Goal: Task Accomplishment & Management: Manage account settings

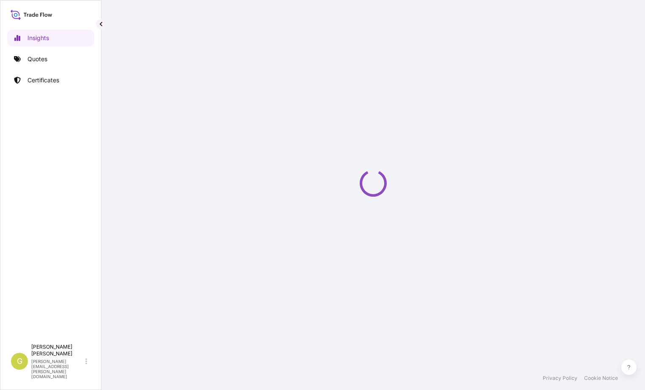
select select "2025"
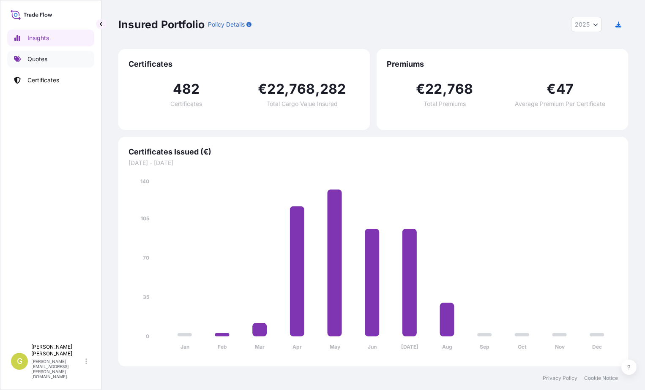
click at [54, 60] on link "Quotes" at bounding box center [50, 59] width 87 height 17
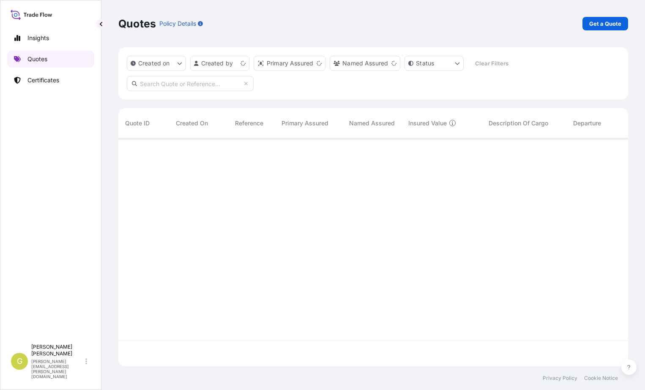
scroll to position [226, 503]
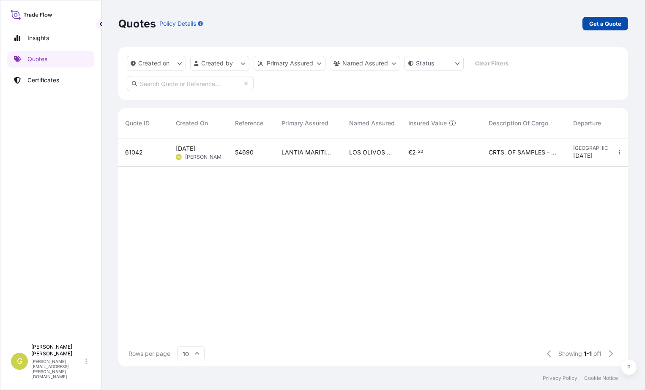
click at [597, 24] on p "Get a Quote" at bounding box center [605, 23] width 32 height 8
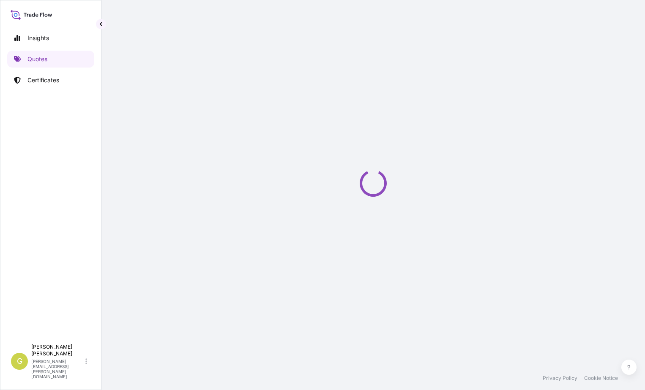
select select "Sea"
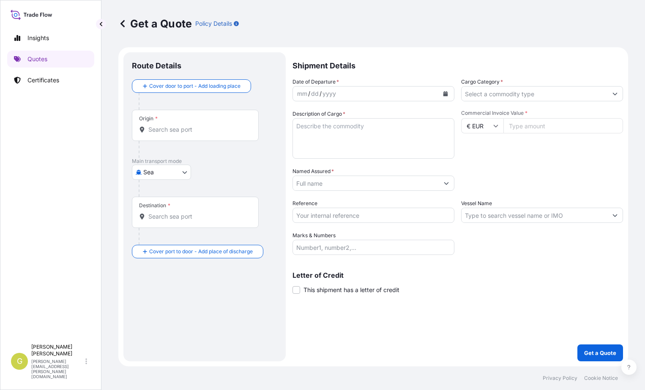
click at [169, 134] on div "Origin *" at bounding box center [195, 125] width 127 height 31
click at [169, 134] on input "Origin *" at bounding box center [198, 129] width 100 height 8
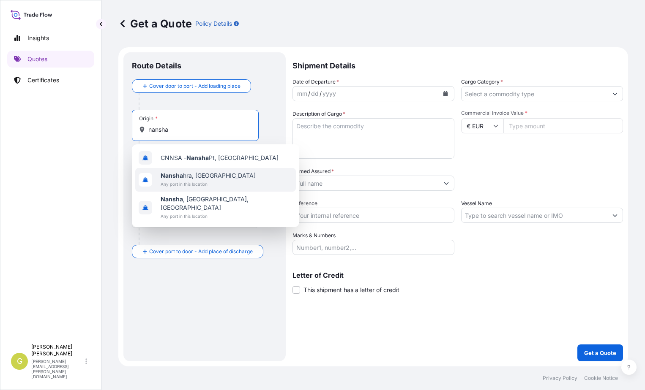
click at [160, 129] on input "nansha" at bounding box center [198, 129] width 100 height 8
drag, startPoint x: 175, startPoint y: 128, endPoint x: 136, endPoint y: 122, distance: 38.8
click at [136, 122] on div "Origin * nasha" at bounding box center [195, 125] width 127 height 31
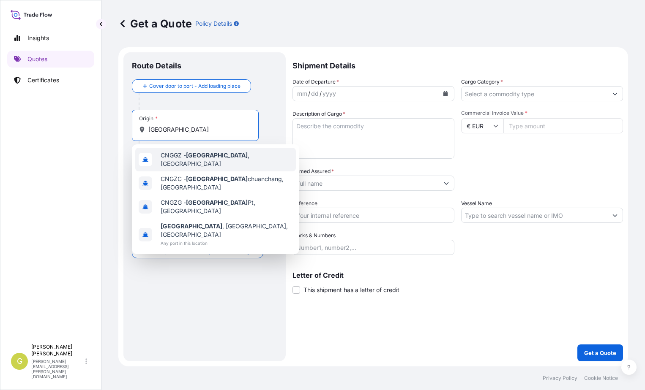
drag, startPoint x: 190, startPoint y: 132, endPoint x: 76, endPoint y: 144, distance: 114.6
click at [76, 143] on div "Insights Quotes Certificates G [PERSON_NAME] [PERSON_NAME][EMAIL_ADDRESS][PERSO…" at bounding box center [322, 195] width 645 height 390
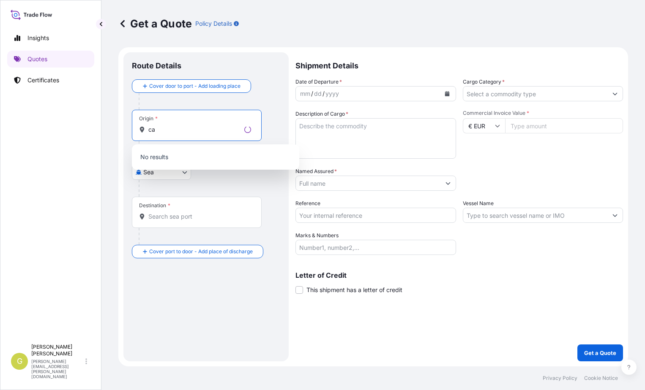
type input "c"
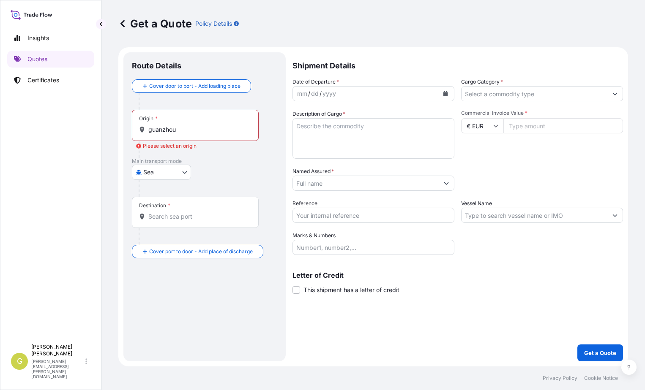
click at [184, 130] on input "guanzhou" at bounding box center [198, 129] width 100 height 8
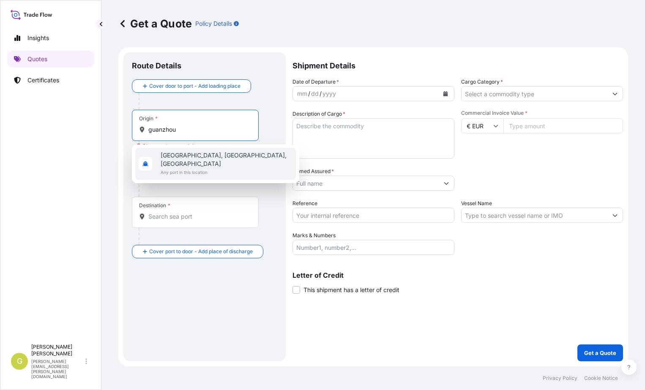
click at [237, 159] on span "[GEOGRAPHIC_DATA], [GEOGRAPHIC_DATA], [GEOGRAPHIC_DATA]" at bounding box center [226, 159] width 132 height 17
type input "[GEOGRAPHIC_DATA], [GEOGRAPHIC_DATA], [GEOGRAPHIC_DATA]"
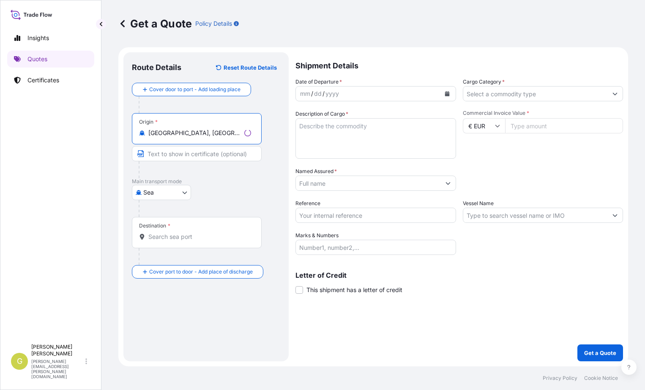
click at [189, 154] on input "Text to appear on certificate" at bounding box center [197, 153] width 130 height 15
type input "Nansha, [GEOGRAPHIC_DATA]"
click at [166, 241] on div "Destination *" at bounding box center [195, 232] width 127 height 31
click at [166, 241] on input "Destination *" at bounding box center [198, 237] width 100 height 8
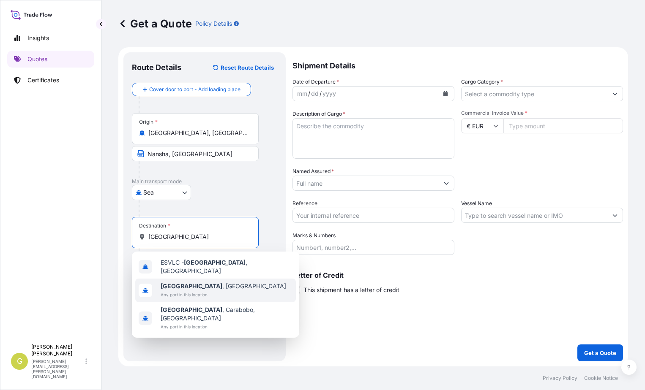
click at [185, 284] on b "[GEOGRAPHIC_DATA]" at bounding box center [191, 286] width 62 height 7
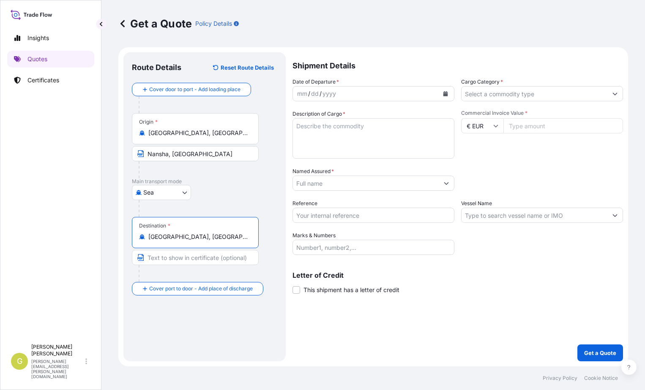
type input "[GEOGRAPHIC_DATA], [GEOGRAPHIC_DATA]"
click at [445, 93] on icon "Calendar" at bounding box center [445, 93] width 5 height 5
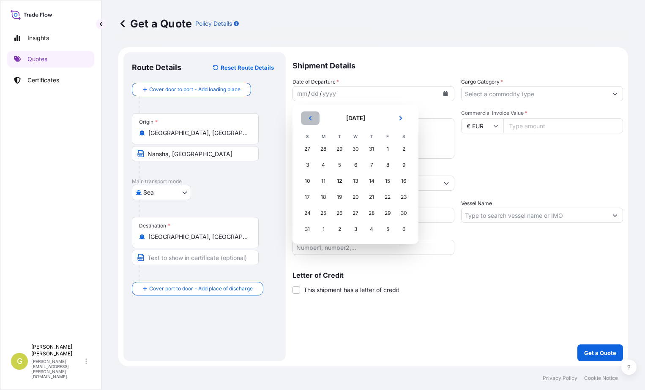
click at [305, 120] on button "Previous" at bounding box center [310, 118] width 19 height 14
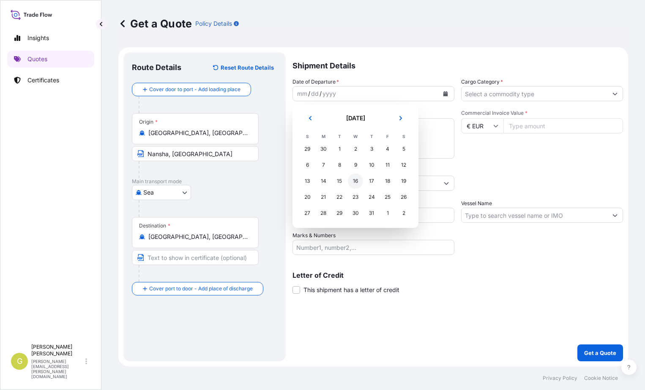
click at [356, 179] on div "16" at bounding box center [355, 181] width 15 height 15
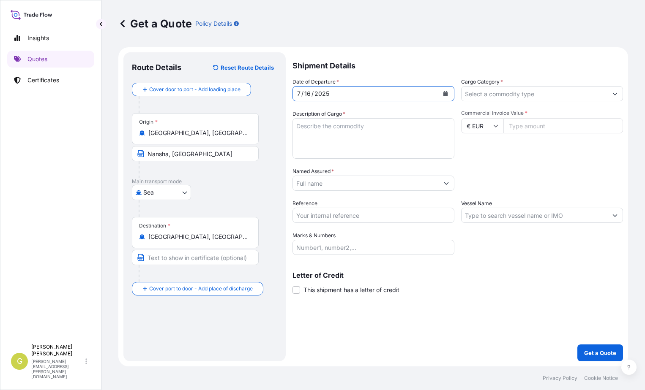
click at [495, 96] on input "Cargo Category *" at bounding box center [534, 93] width 146 height 15
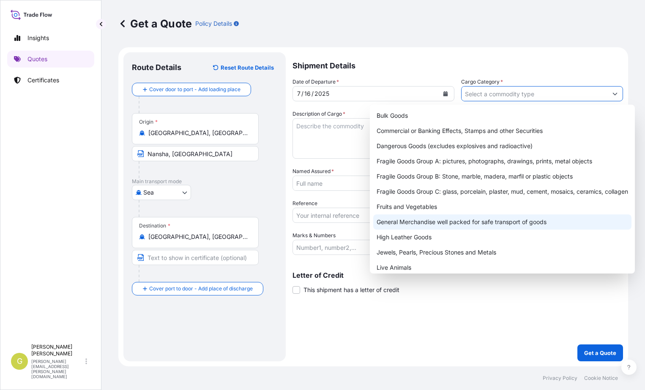
click at [394, 223] on div "General Merchandise well packed for safe transport of goods" at bounding box center [502, 222] width 258 height 15
type input "General Merchandise well packed for safe transport of goods"
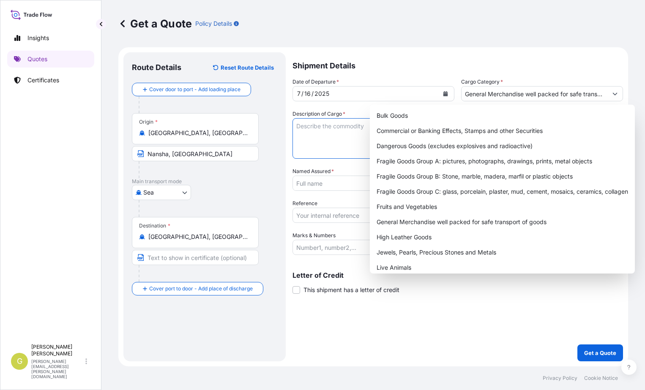
click at [315, 150] on textarea "Description of Cargo *" at bounding box center [373, 138] width 162 height 41
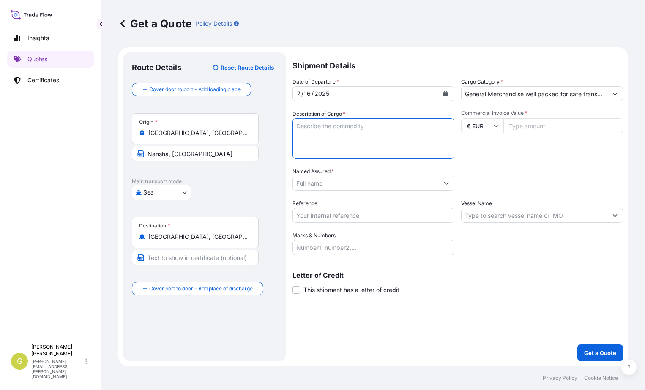
paste textarea "Energy Saving Lamps/Led lamps"
type textarea "Energy Saving Lamps/Led lamps"
click at [545, 128] on input "Commercial Invoice Value *" at bounding box center [563, 125] width 120 height 15
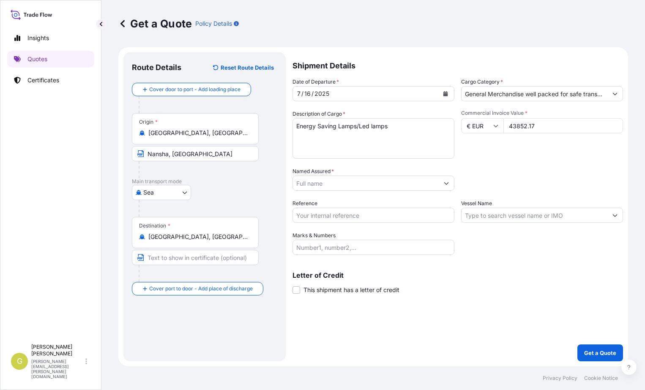
type input "43852.17"
click at [394, 183] on input "Named Assured *" at bounding box center [366, 183] width 146 height 15
paste input "ALBEROLA [PERSON_NAME]"
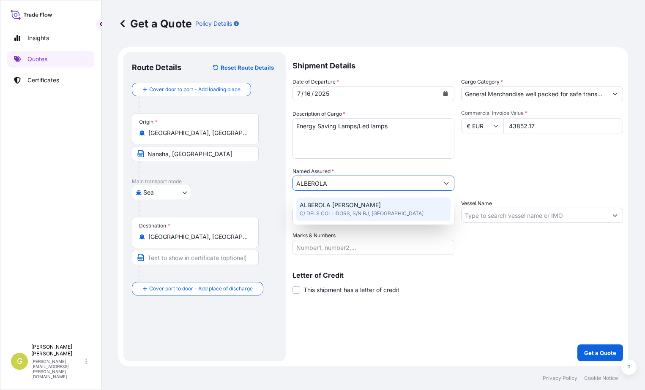
click at [387, 214] on div "ALBEROLA [PERSON_NAME] C/ DELS COLLIDORS, S/N BJ, [GEOGRAPHIC_DATA]" at bounding box center [373, 210] width 154 height 24
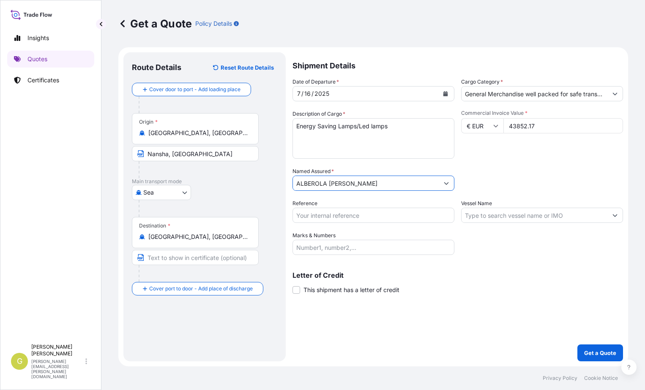
click at [449, 182] on button "Show suggestions" at bounding box center [445, 183] width 15 height 15
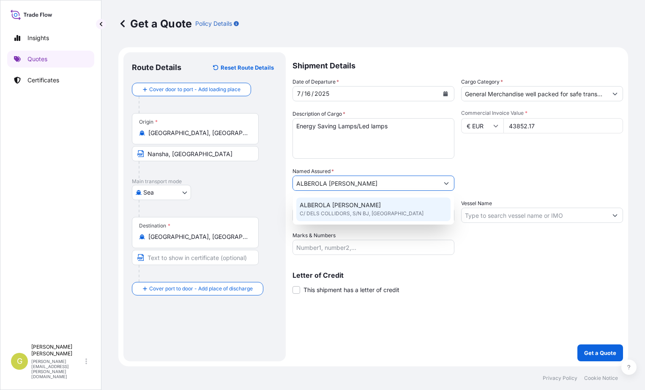
click at [371, 216] on span "C/ DELS COLLIDORS, S/N BJ, [GEOGRAPHIC_DATA]" at bounding box center [361, 213] width 124 height 8
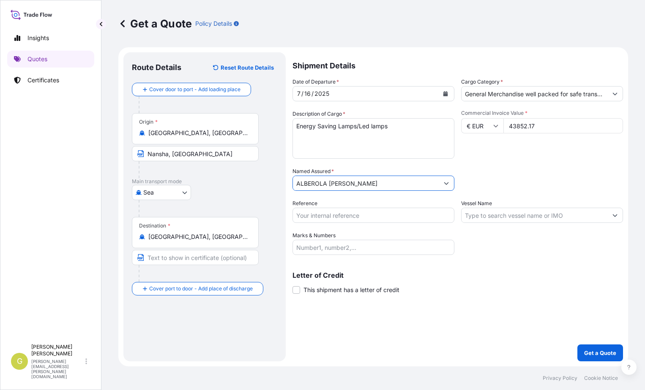
type input "ALBEROLA [PERSON_NAME]"
click at [326, 214] on input "Reference" at bounding box center [373, 215] width 162 height 15
type input "52449"
click at [485, 214] on input "Vessel Name" at bounding box center [534, 215] width 146 height 15
paste input "EVER LIFTING"
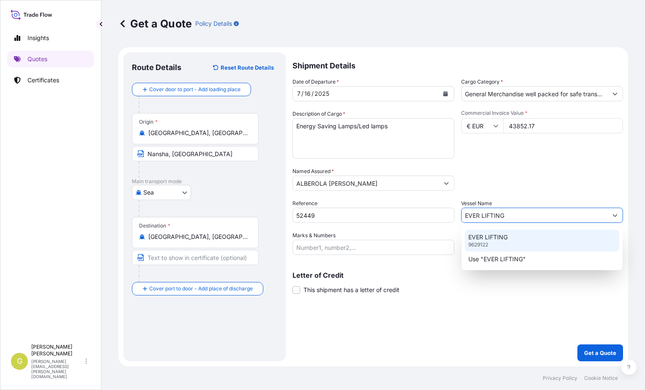
click at [492, 238] on p "EVER LIFTING" at bounding box center [487, 237] width 39 height 8
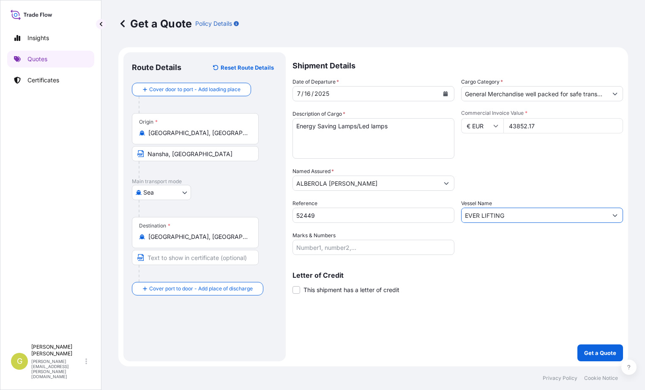
type input "EVER LIFTING"
click at [315, 291] on span "This shipment has a letter of credit" at bounding box center [351, 290] width 96 height 8
click at [292, 286] on input "This shipment has a letter of credit" at bounding box center [292, 286] width 0 height 0
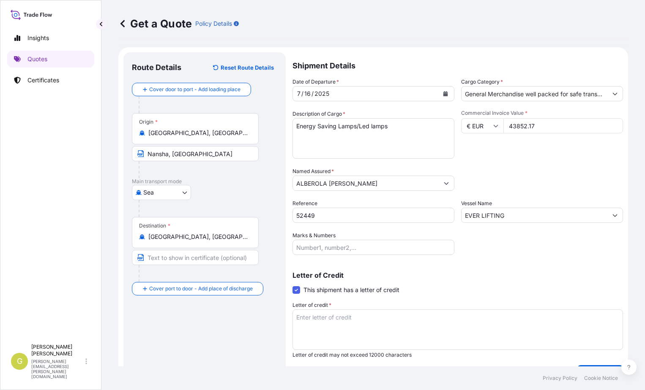
click at [327, 324] on textarea "Letter of credit *" at bounding box center [457, 330] width 330 height 41
paste textarea "ALBEROLA [PERSON_NAME] CL/DELS COLLIDORS, S/N - BJ"
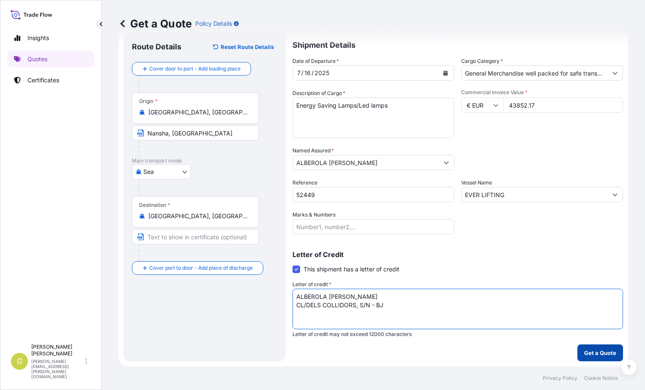
type textarea "ALBEROLA [PERSON_NAME] CL/DELS COLLIDORS, S/N - BJ"
click at [593, 353] on p "Get a Quote" at bounding box center [600, 353] width 32 height 8
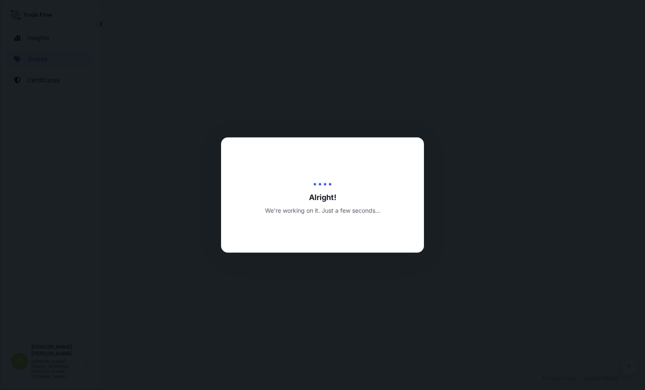
select select "Sea"
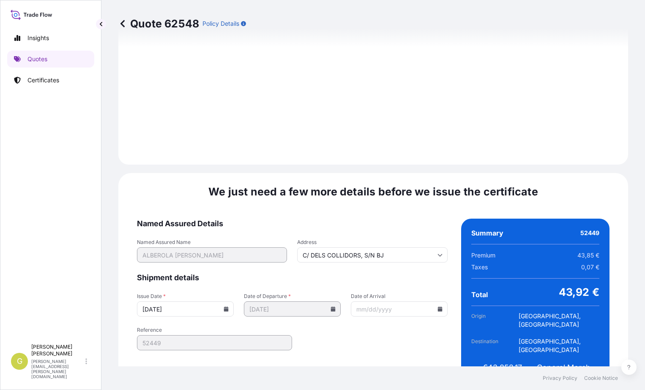
scroll to position [1009, 0]
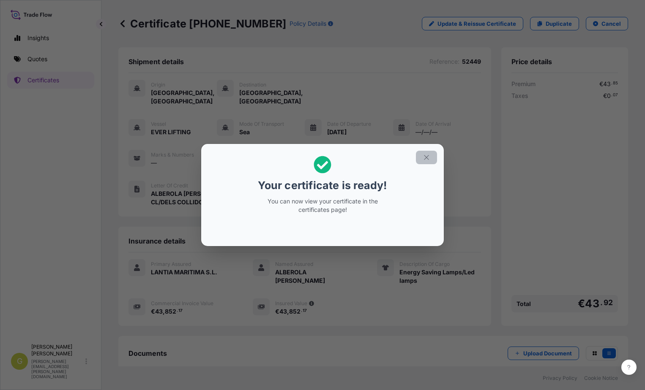
click at [428, 158] on icon "button" at bounding box center [426, 158] width 8 height 8
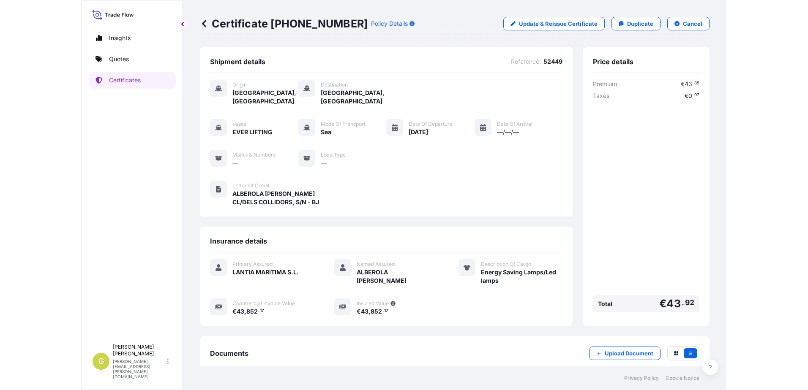
scroll to position [40, 0]
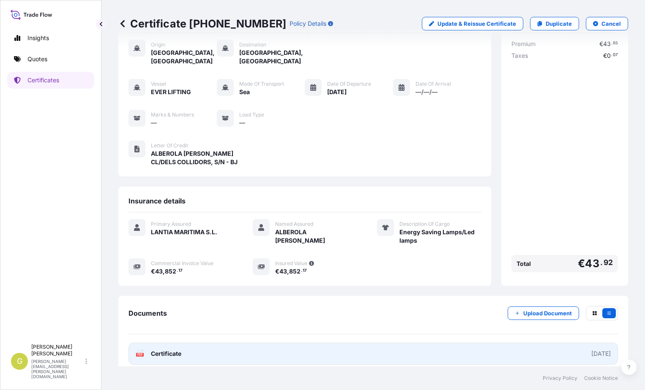
click at [210, 348] on link "PDF Certificate [DATE]" at bounding box center [372, 354] width 489 height 22
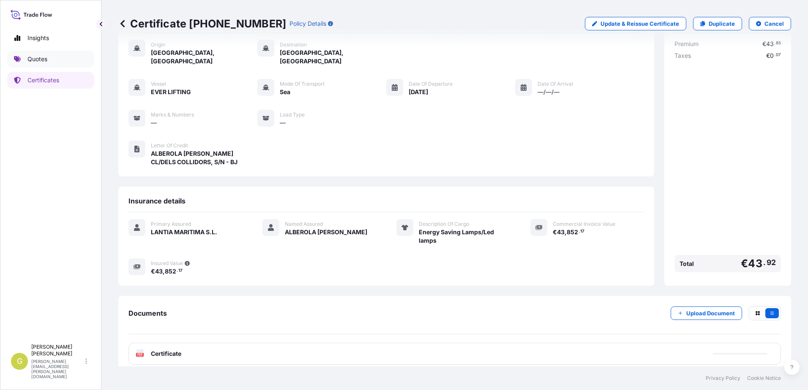
click at [59, 65] on link "Quotes" at bounding box center [50, 59] width 87 height 17
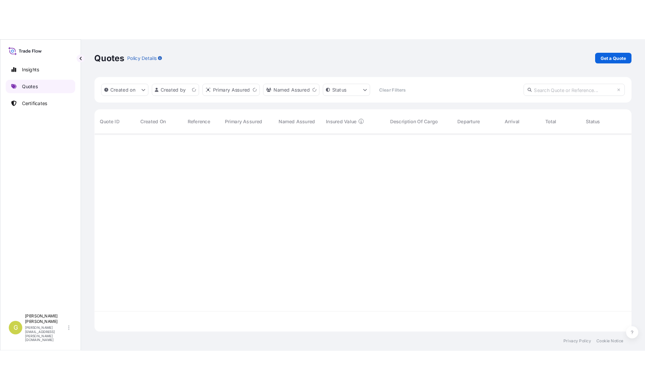
scroll to position [247, 666]
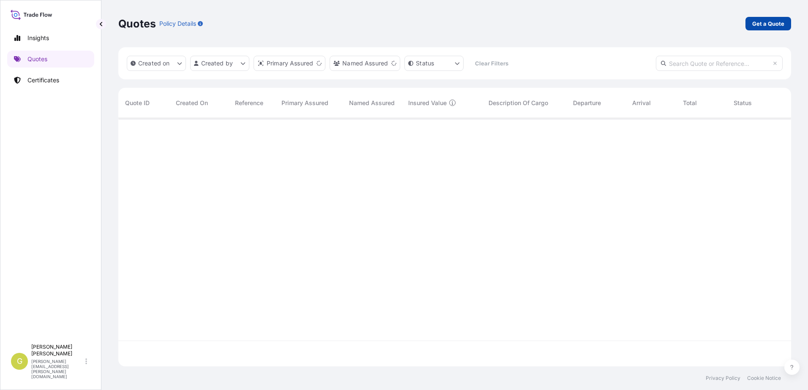
click at [644, 23] on p "Get a Quote" at bounding box center [768, 23] width 32 height 8
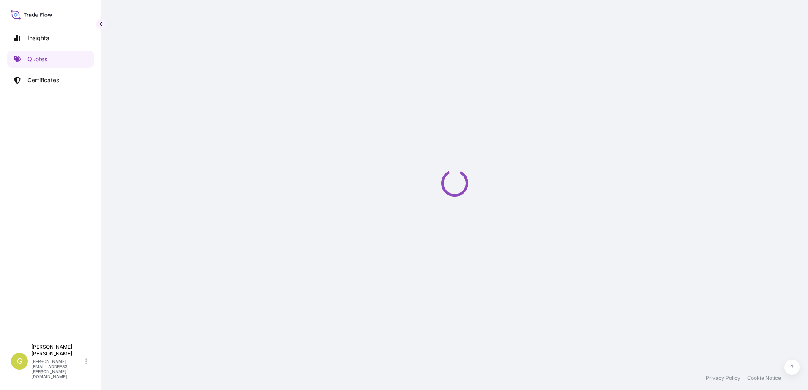
select select "Sea"
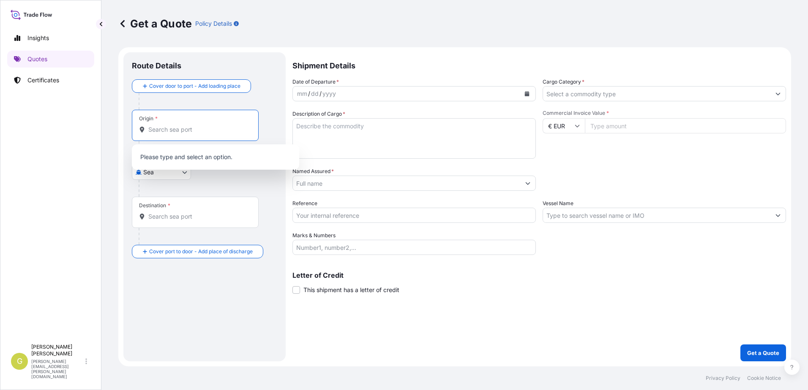
click at [167, 129] on input "Origin *" at bounding box center [198, 129] width 100 height 8
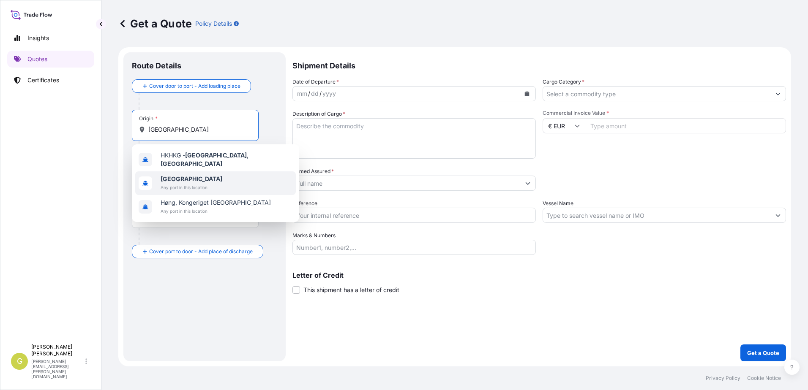
click at [171, 179] on span "[GEOGRAPHIC_DATA]" at bounding box center [191, 179] width 62 height 8
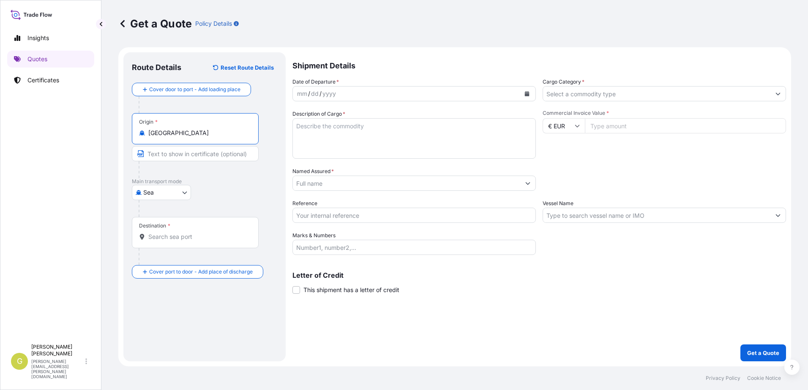
type input "[GEOGRAPHIC_DATA]"
click at [166, 190] on body "Insights Quotes Certificates G [PERSON_NAME] [PERSON_NAME][EMAIL_ADDRESS][PERSO…" at bounding box center [404, 195] width 808 height 390
click at [154, 219] on div "Air" at bounding box center [161, 214] width 52 height 15
select select "Air"
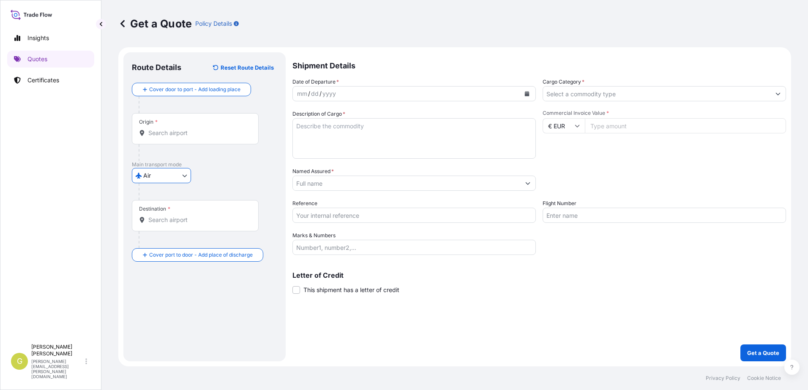
click at [173, 136] on input "Origin *" at bounding box center [198, 133] width 100 height 8
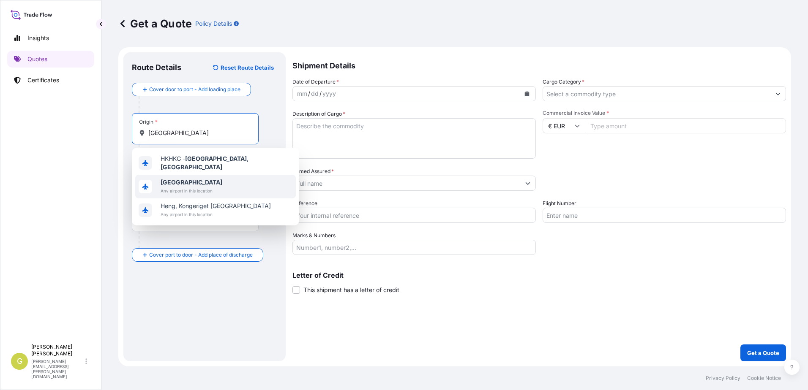
click at [189, 188] on span "Any airport in this location" at bounding box center [191, 191] width 62 height 8
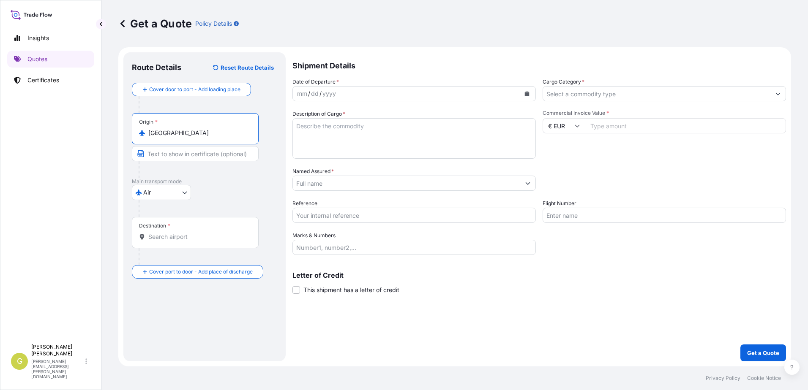
type input "[GEOGRAPHIC_DATA]"
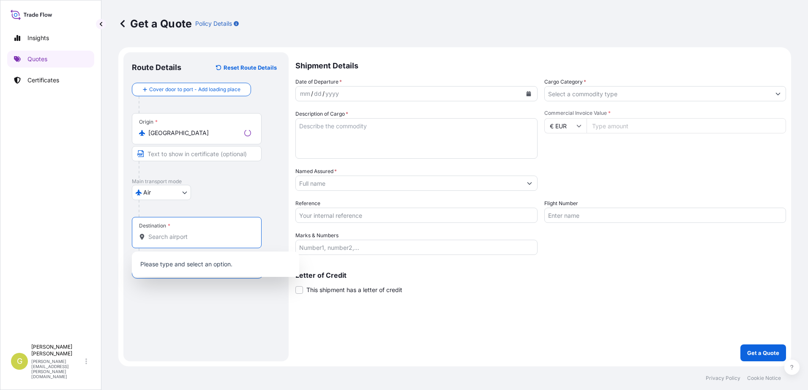
click at [182, 238] on input "Destination *" at bounding box center [199, 237] width 103 height 8
type input "A"
type input "S"
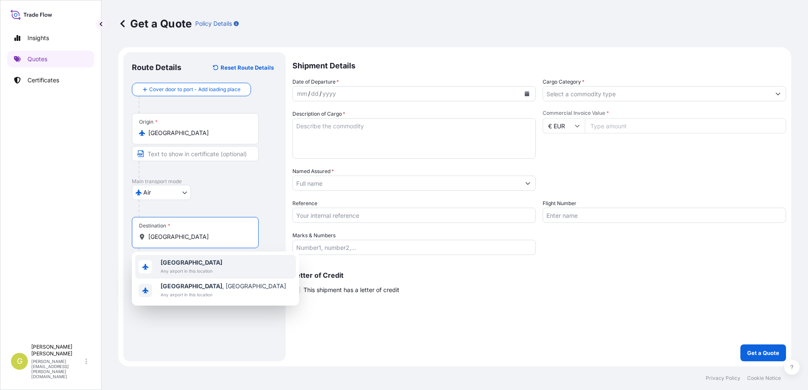
click at [215, 274] on div "[GEOGRAPHIC_DATA] Any airport in this location" at bounding box center [215, 267] width 160 height 24
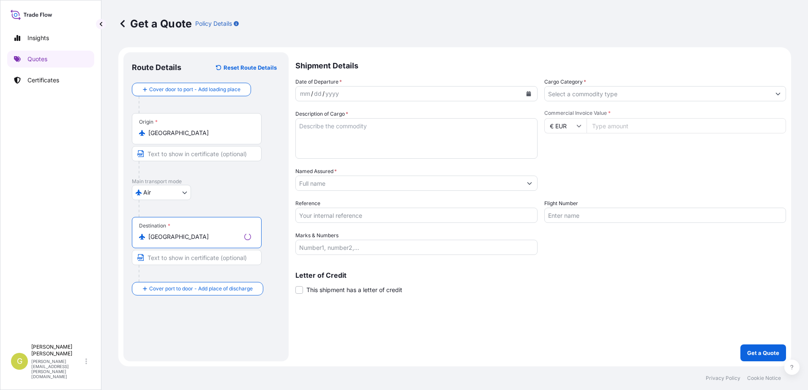
type input "[GEOGRAPHIC_DATA]"
click at [196, 258] on input "Text to appear on certificate" at bounding box center [197, 257] width 130 height 15
type input "a"
type input "A"
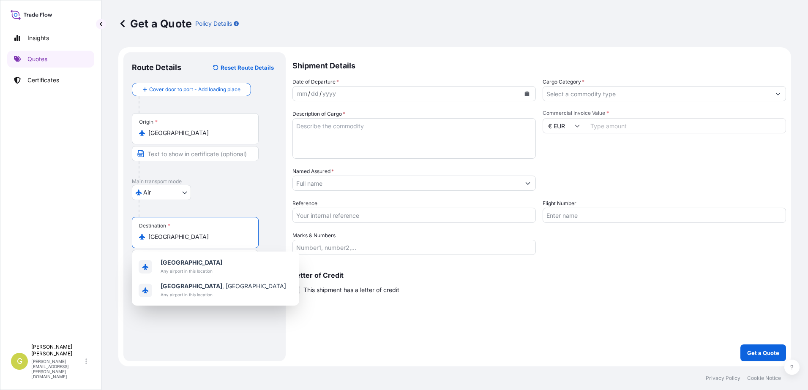
drag, startPoint x: 166, startPoint y: 237, endPoint x: 133, endPoint y: 237, distance: 33.4
click at [133, 237] on div "Destination * [GEOGRAPHIC_DATA]" at bounding box center [195, 232] width 127 height 31
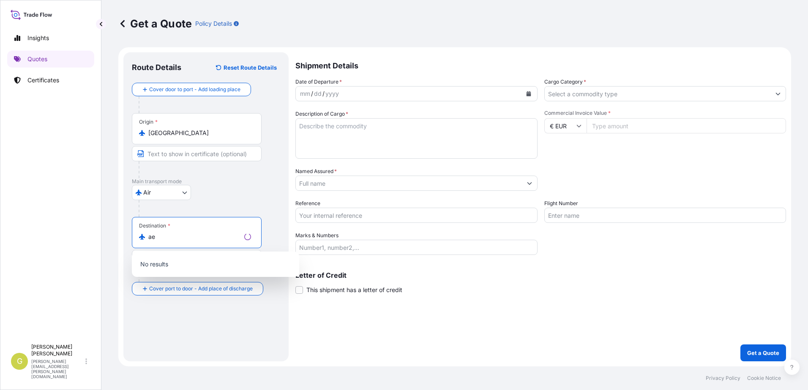
type input "a"
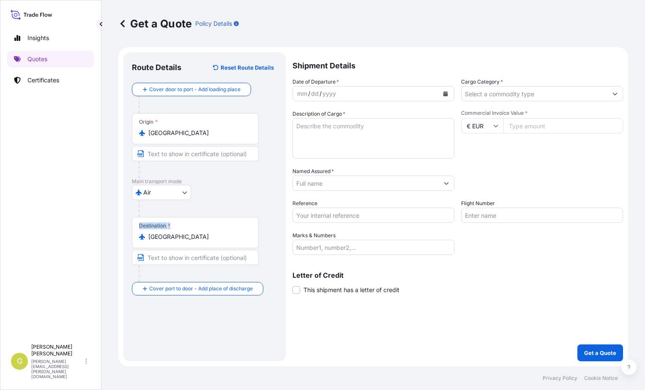
drag, startPoint x: 201, startPoint y: 245, endPoint x: 130, endPoint y: 239, distance: 71.1
click at [130, 239] on div "Route Details Reset Route Details Cover door to port - Add loading place Place …" at bounding box center [204, 206] width 162 height 309
drag, startPoint x: 130, startPoint y: 239, endPoint x: 199, endPoint y: 242, distance: 68.9
click at [203, 242] on div "Destination * [GEOGRAPHIC_DATA]" at bounding box center [195, 232] width 127 height 31
click at [203, 241] on input "[GEOGRAPHIC_DATA]" at bounding box center [198, 237] width 100 height 8
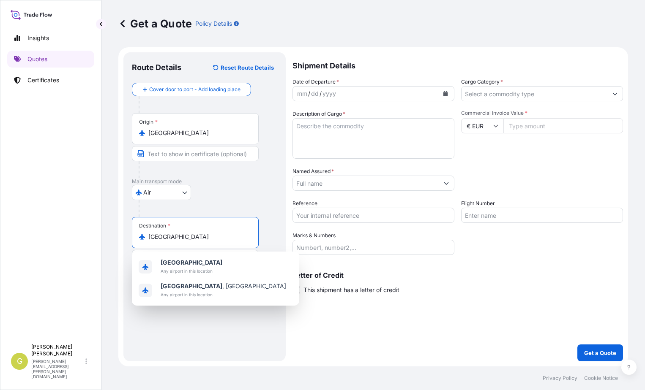
click at [189, 241] on div "Destination * [GEOGRAPHIC_DATA]" at bounding box center [195, 232] width 127 height 31
click at [189, 241] on input "[GEOGRAPHIC_DATA]" at bounding box center [198, 237] width 100 height 8
drag, startPoint x: 189, startPoint y: 241, endPoint x: 156, endPoint y: 238, distance: 33.5
click at [156, 238] on div "Destination * [GEOGRAPHIC_DATA]" at bounding box center [195, 232] width 127 height 31
click at [156, 238] on input "[GEOGRAPHIC_DATA]" at bounding box center [198, 237] width 100 height 8
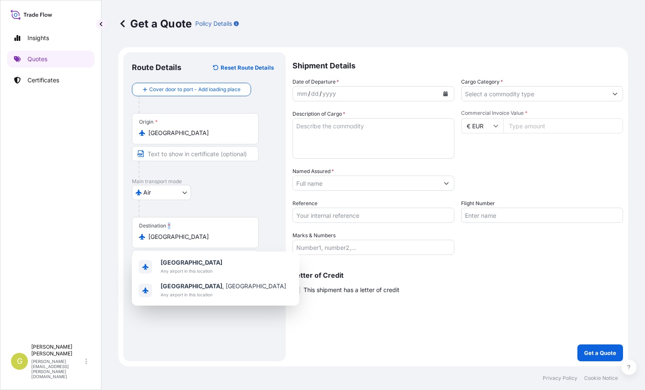
click at [156, 238] on input "[GEOGRAPHIC_DATA]" at bounding box center [198, 237] width 100 height 8
drag, startPoint x: 185, startPoint y: 237, endPoint x: 151, endPoint y: 236, distance: 33.8
click at [151, 236] on input "[GEOGRAPHIC_DATA]" at bounding box center [198, 237] width 100 height 8
type input "V"
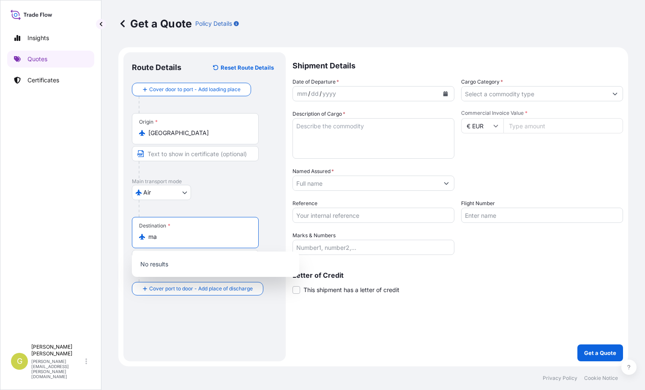
type input "m"
type input "b"
type input "s"
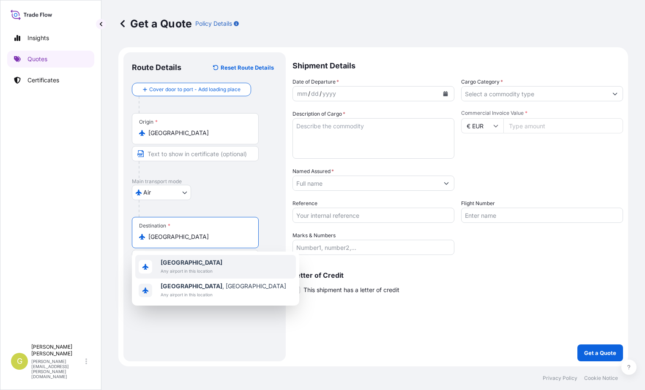
click at [188, 269] on span "Any airport in this location" at bounding box center [191, 271] width 62 height 8
type input "[GEOGRAPHIC_DATA]"
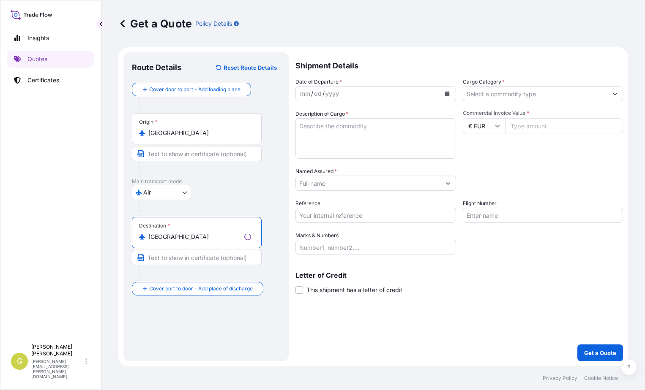
click at [166, 260] on input "Text to appear on certificate" at bounding box center [197, 257] width 130 height 15
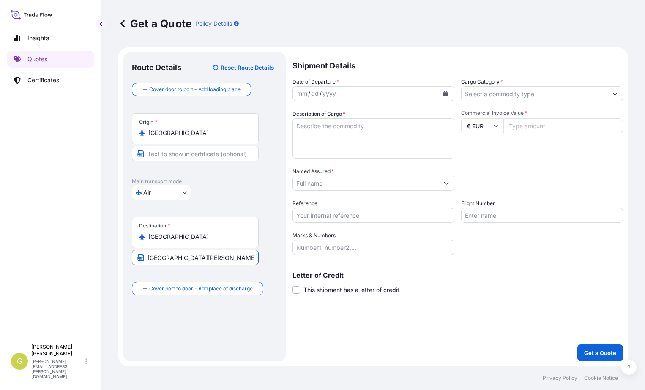
scroll to position [0, 1]
type input "[GEOGRAPHIC_DATA][PERSON_NAME], [GEOGRAPHIC_DATA]"
click at [443, 95] on icon "Calendar" at bounding box center [445, 93] width 5 height 5
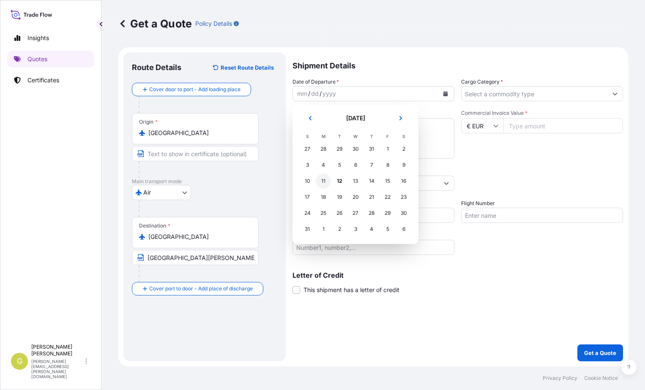
click at [324, 180] on div "11" at bounding box center [322, 181] width 15 height 15
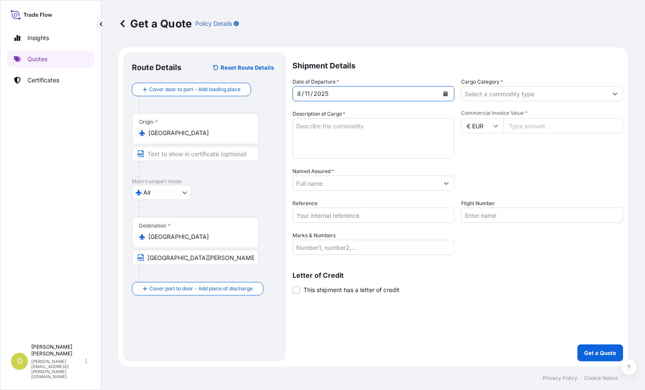
click at [526, 97] on input "Cargo Category *" at bounding box center [534, 93] width 146 height 15
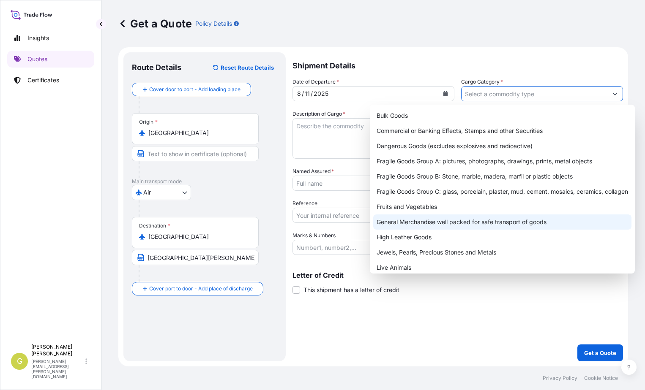
click at [414, 218] on div "General Merchandise well packed for safe transport of goods" at bounding box center [502, 222] width 258 height 15
type input "General Merchandise well packed for safe transport of goods"
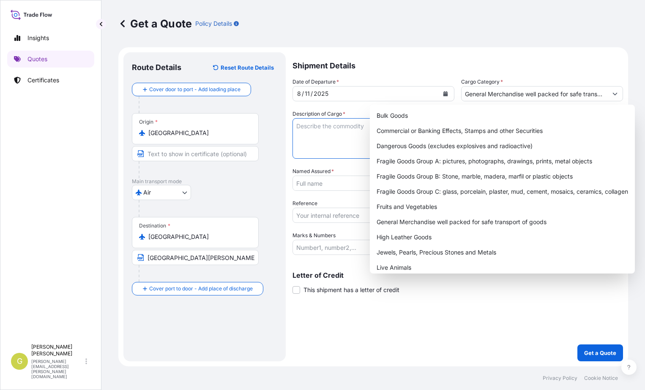
click at [316, 128] on textarea "Description of Cargo *" at bounding box center [373, 138] width 162 height 41
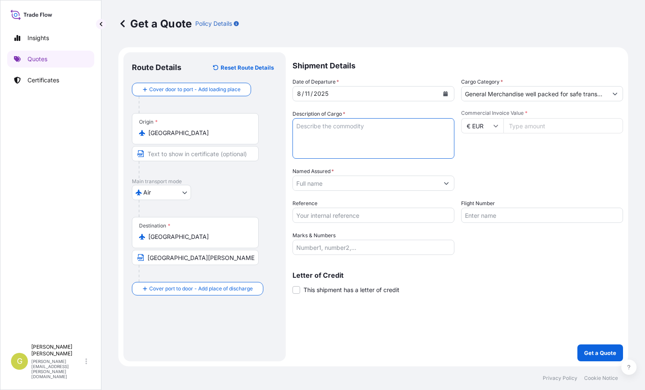
paste textarea "Partes y accesorios de equipos para porcesamiento de datos"
type textarea "Partes y accesorios de equipos para porcesamiento de datos"
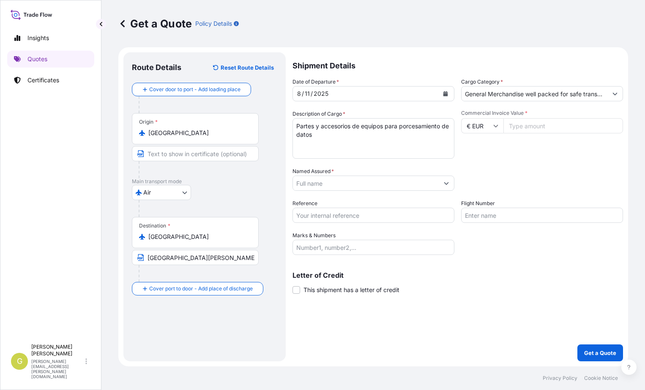
click at [327, 181] on input "Named Assured *" at bounding box center [366, 183] width 146 height 15
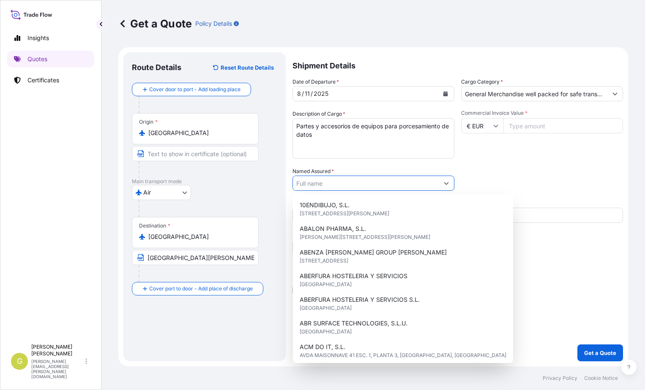
paste input "NECOMPLUS"
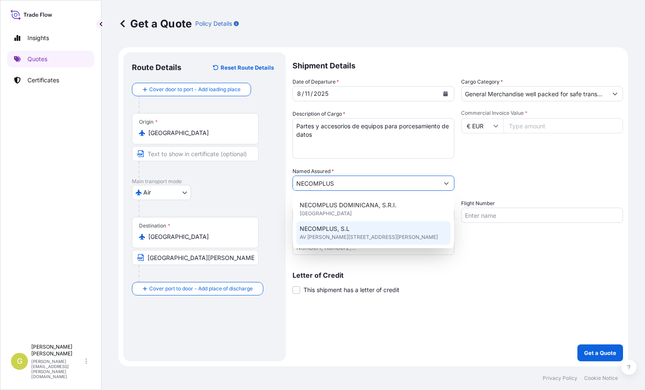
click at [323, 239] on span "AV [PERSON_NAME][STREET_ADDRESS][PERSON_NAME]" at bounding box center [368, 237] width 138 height 8
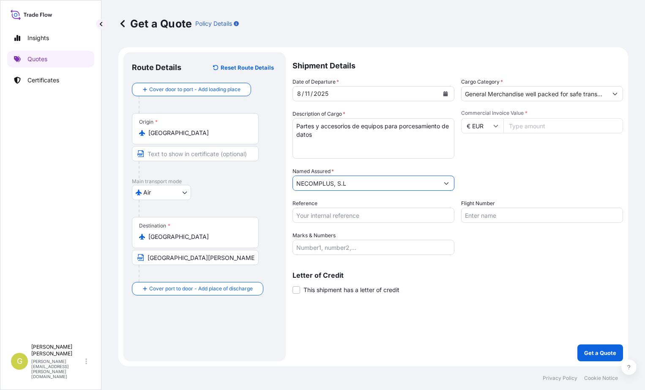
type input "NECOMPLUS, S.L"
click at [522, 129] on input "Commercial Invoice Value *" at bounding box center [563, 125] width 120 height 15
type input "86805.84"
click at [345, 215] on input "Reference" at bounding box center [373, 215] width 162 height 15
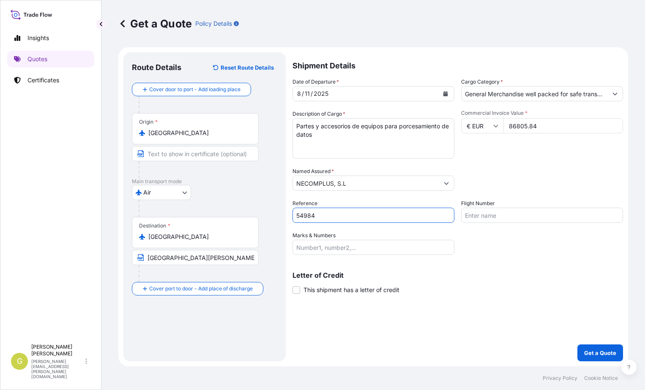
type input "54984"
click at [333, 287] on span "This shipment has a letter of credit" at bounding box center [351, 290] width 96 height 8
click at [292, 286] on input "This shipment has a letter of credit" at bounding box center [292, 286] width 0 height 0
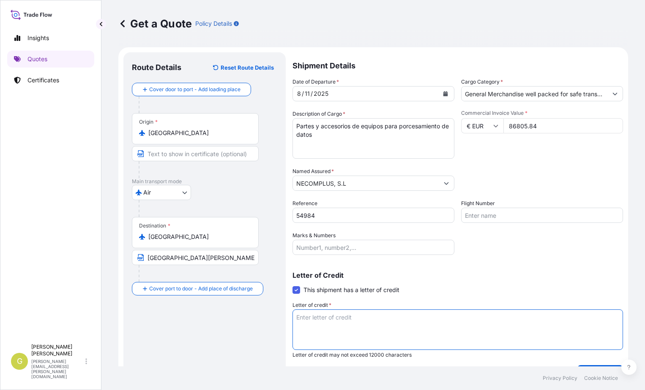
click at [335, 317] on textarea "Letter of credit *" at bounding box center [457, 330] width 330 height 41
paste textarea "NECOMPLUS AVDA. [PERSON_NAME] 19 - EDF- CORFU"
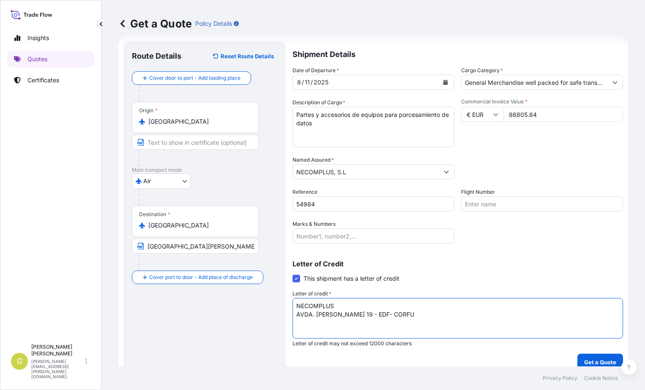
scroll to position [21, 0]
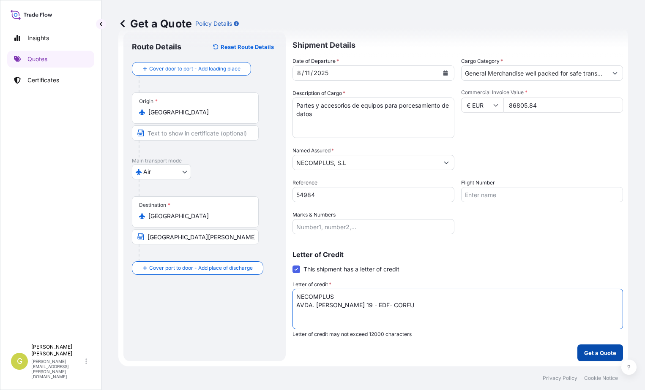
type textarea "NECOMPLUS AVDA. [PERSON_NAME] 19 - EDF- CORFU"
click at [590, 351] on p "Get a Quote" at bounding box center [600, 353] width 32 height 8
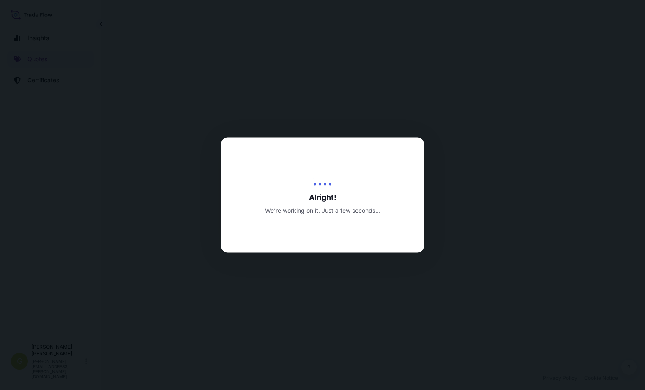
select select "Air"
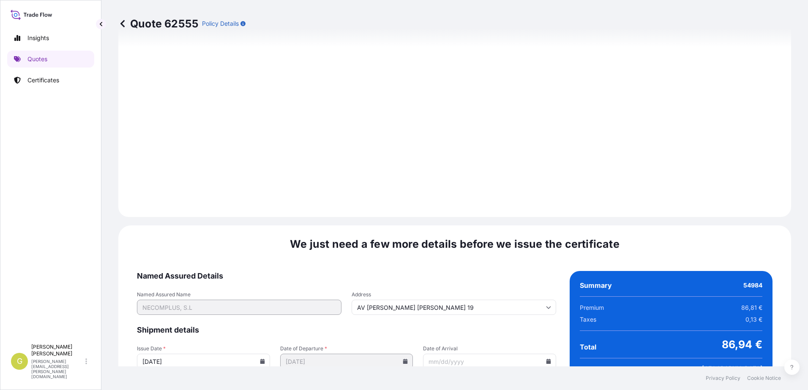
scroll to position [1009, 0]
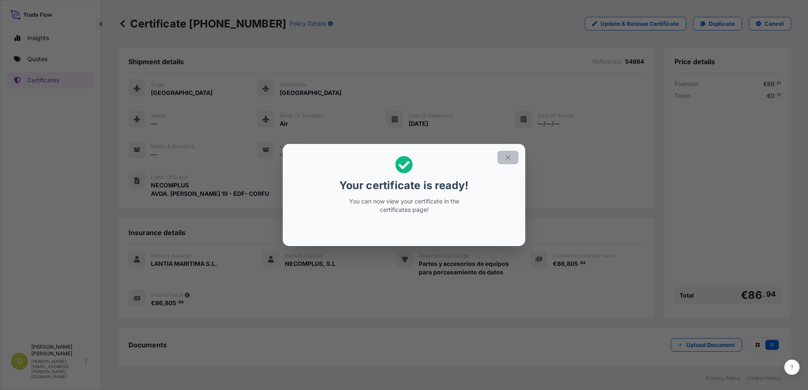
click at [509, 158] on icon "button" at bounding box center [508, 158] width 8 height 8
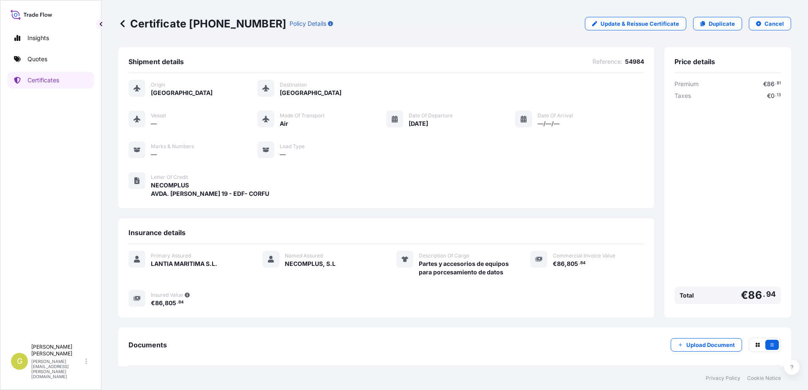
scroll to position [49, 0]
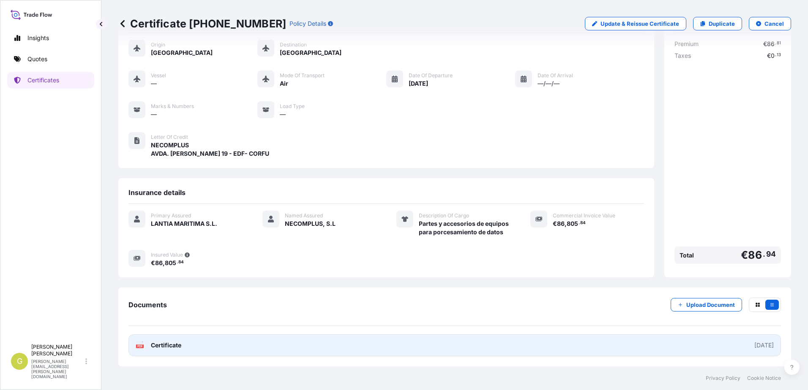
click at [247, 348] on link "PDF Certificate [DATE]" at bounding box center [454, 345] width 652 height 22
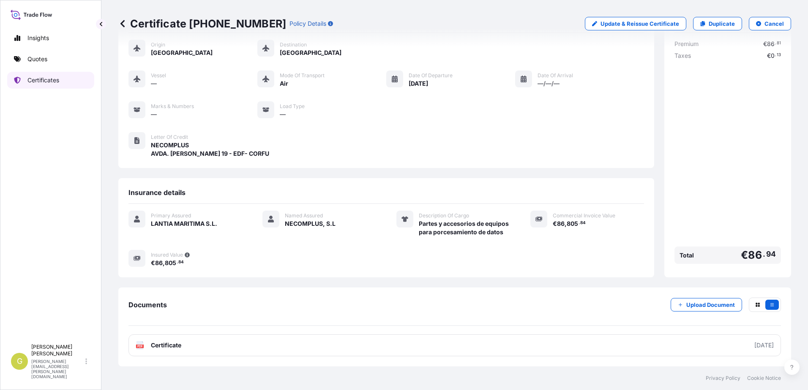
click at [50, 82] on p "Certificates" at bounding box center [43, 80] width 32 height 8
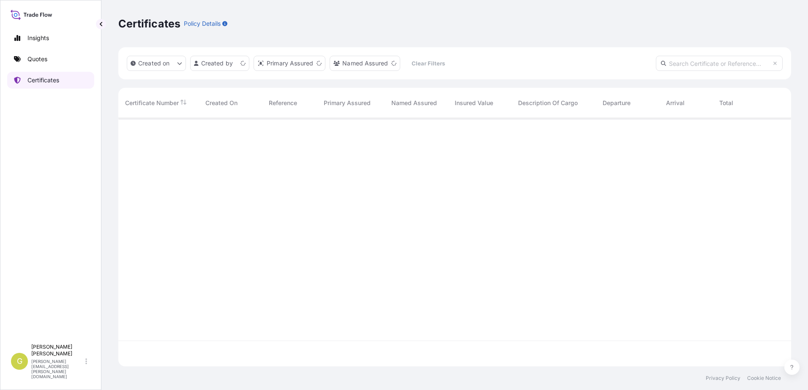
scroll to position [247, 666]
click at [644, 64] on input "text" at bounding box center [718, 63] width 127 height 15
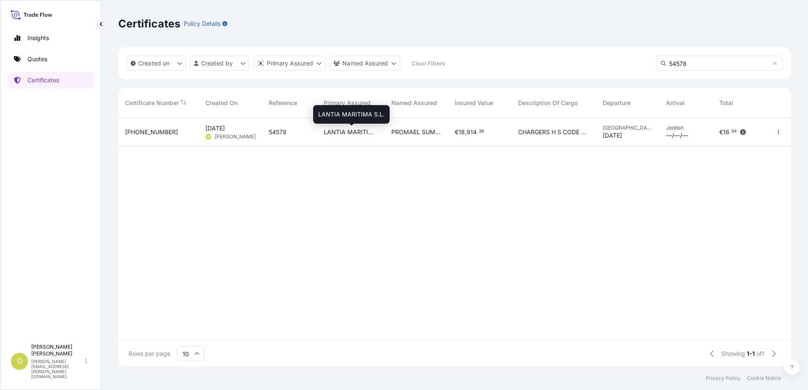
type input "54578"
click at [346, 134] on span "LANTIA MARITIMA S.L." at bounding box center [351, 132] width 54 height 8
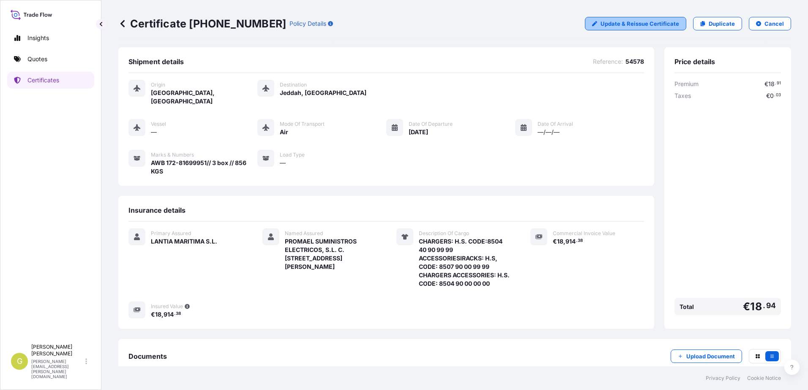
click at [644, 27] on p "Update & Reissue Certificate" at bounding box center [639, 23] width 79 height 8
select select "Air"
select select "31519"
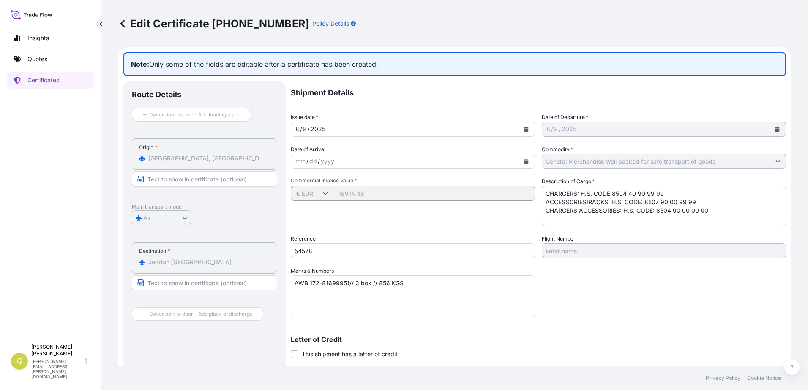
scroll to position [84, 0]
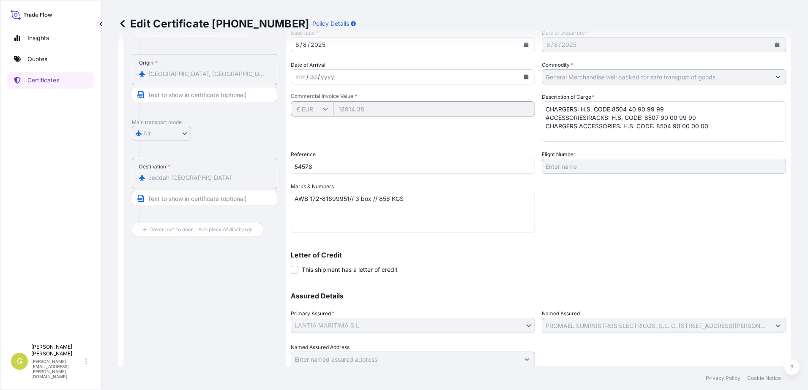
click at [294, 274] on label "This shipment has a letter of credit" at bounding box center [344, 269] width 107 height 9
click at [291, 265] on input "This shipment has a letter of credit" at bounding box center [291, 265] width 0 height 0
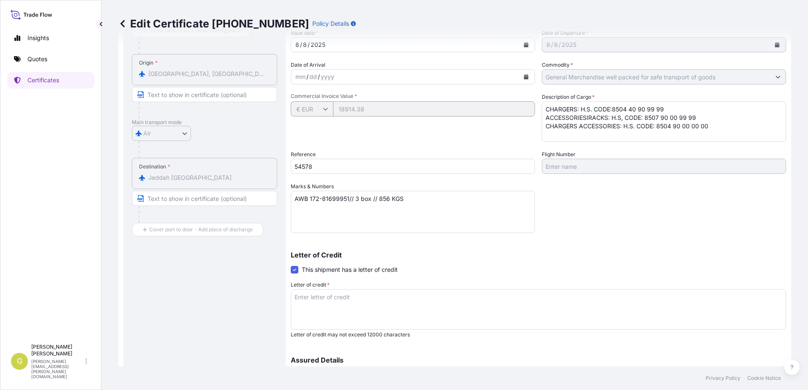
click at [301, 300] on textarea "Letter of credit *" at bounding box center [538, 309] width 495 height 41
paste textarea "INSURANCE CERTIFICATE"
click at [405, 300] on textarea "INSURANCE CERTIFICATE:" at bounding box center [538, 309] width 495 height 41
paste textarea "ALFANAR COMPANY [GEOGRAPHIC_DATA]-11411, [GEOGRAPHIC_DATA]: [PHONE_NUMBER] FAX:…"
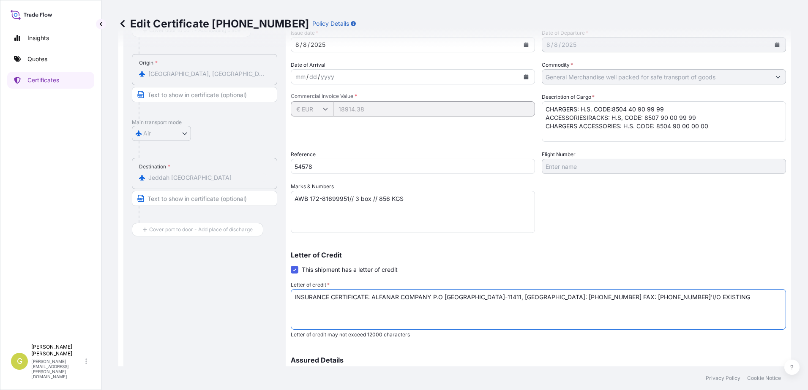
click at [368, 298] on textarea "INSURANCE CERTIFICATE: ALFANAR COMPANY P.O [GEOGRAPHIC_DATA]-11411, [GEOGRAPHIC…" at bounding box center [538, 309] width 495 height 41
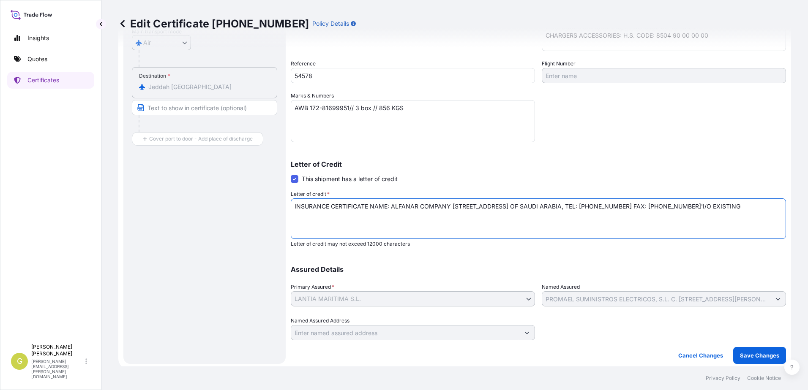
scroll to position [178, 0]
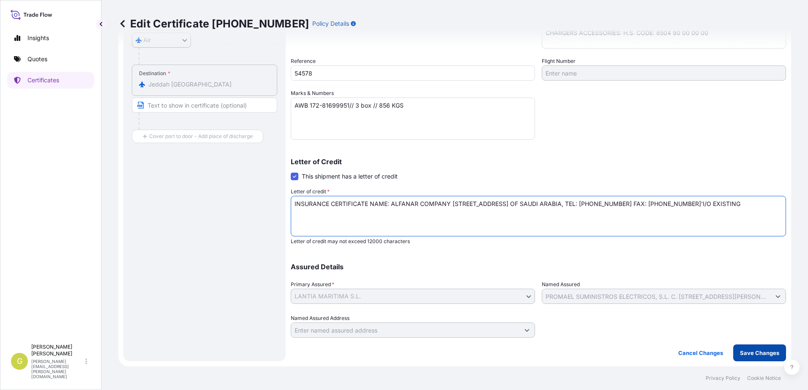
type textarea "INSURANCE CERTIFICATE NAME: ALFANAR COMPANY [STREET_ADDRESS] OF SAUDI ARABIA, T…"
click at [644, 350] on p "Save Changes" at bounding box center [759, 353] width 39 height 8
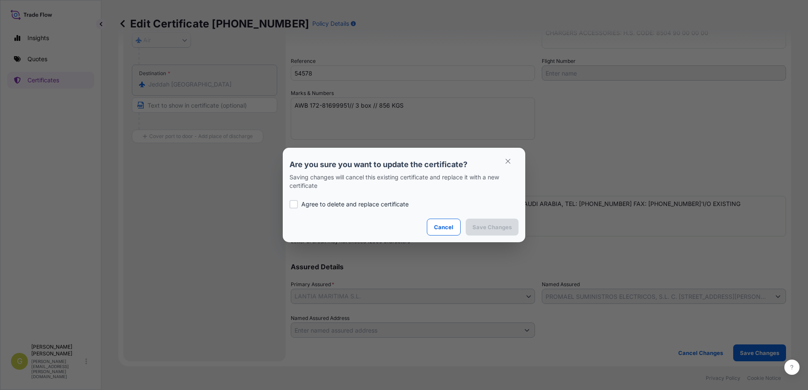
click at [348, 203] on p "Agree to delete and replace certificate" at bounding box center [354, 204] width 107 height 8
checkbox input "true"
click at [512, 228] on button "Save Changes" at bounding box center [491, 227] width 53 height 17
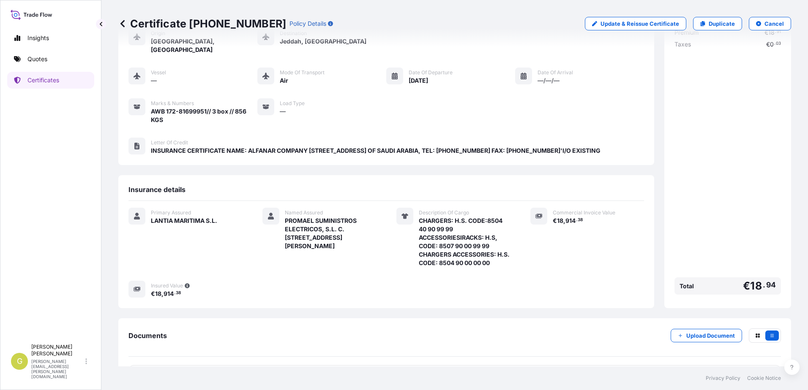
scroll to position [82, 0]
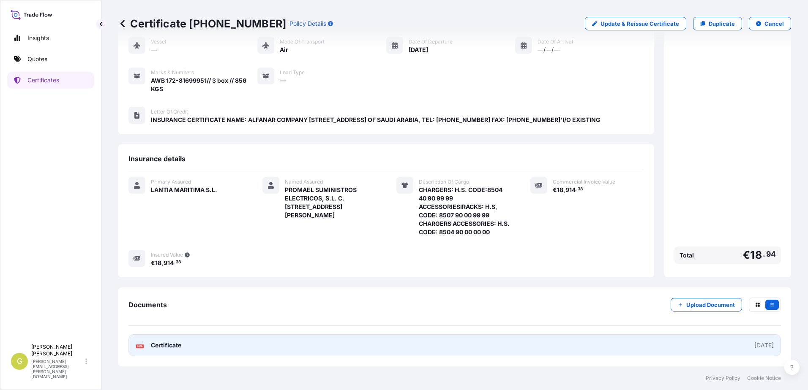
click at [407, 345] on link "PDF Certificate [DATE]" at bounding box center [454, 345] width 652 height 22
